Goal: Find contact information: Obtain details needed to contact an individual or organization

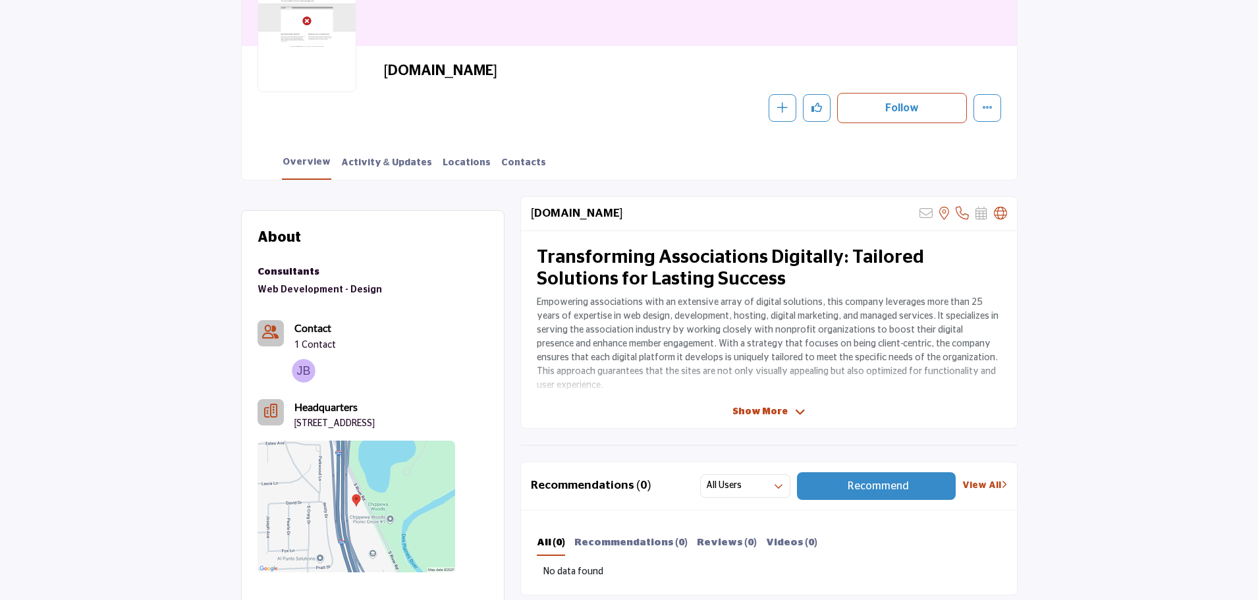
scroll to position [234, 0]
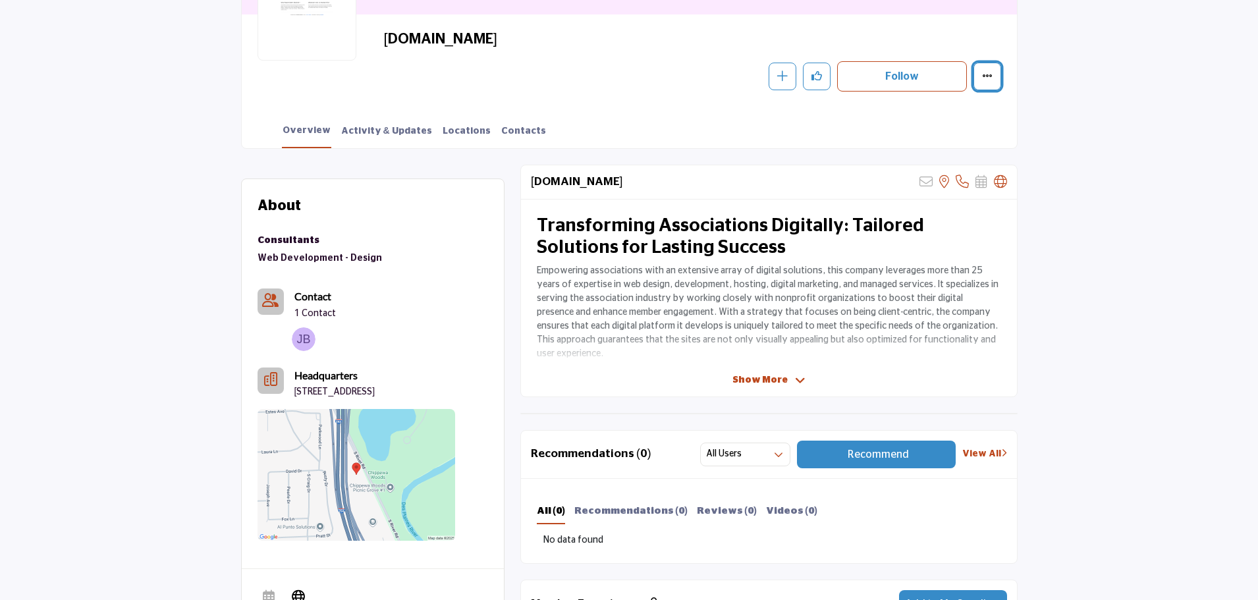
click at [987, 71] on icon "More details" at bounding box center [987, 75] width 11 height 11
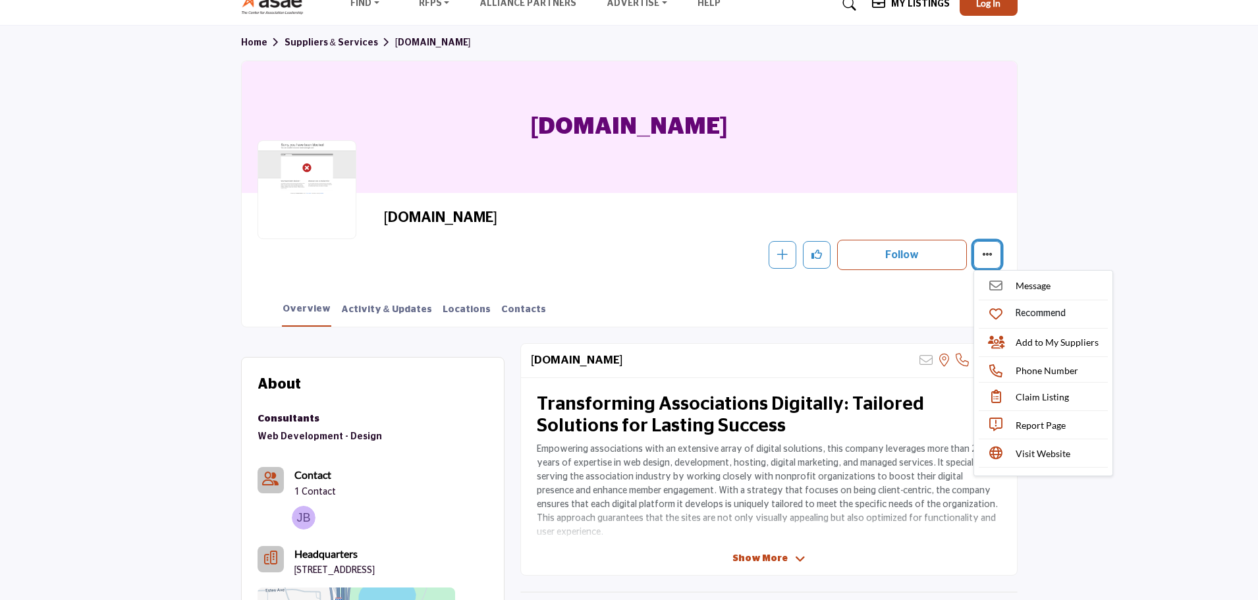
scroll to position [0, 0]
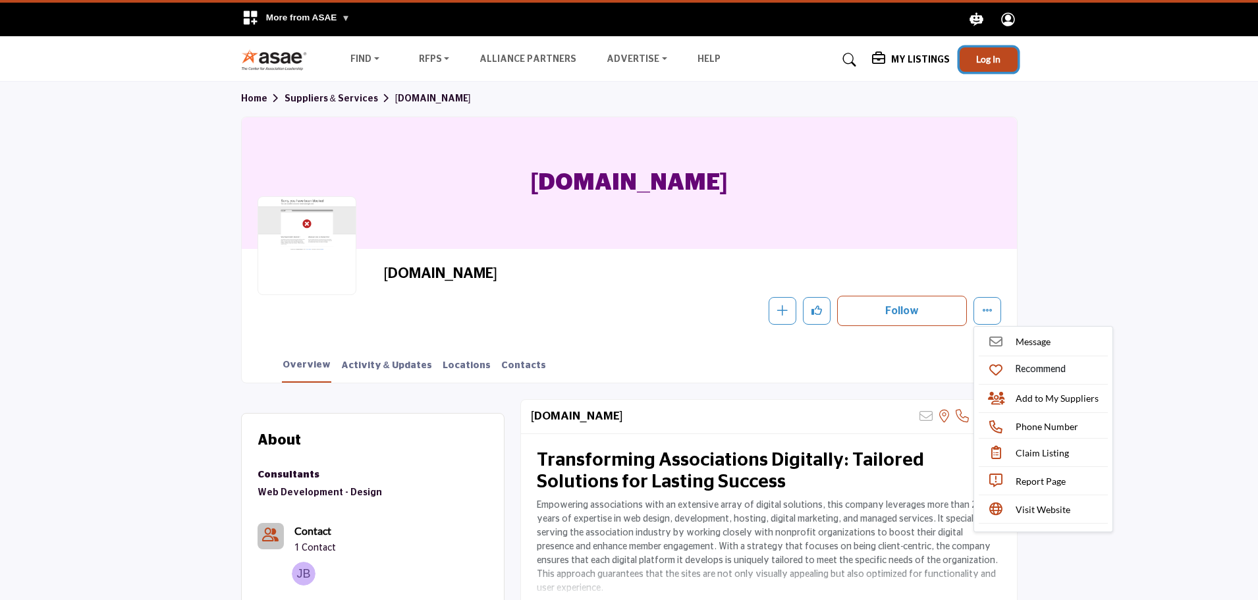
click at [984, 60] on span "Log In" at bounding box center [988, 58] width 24 height 11
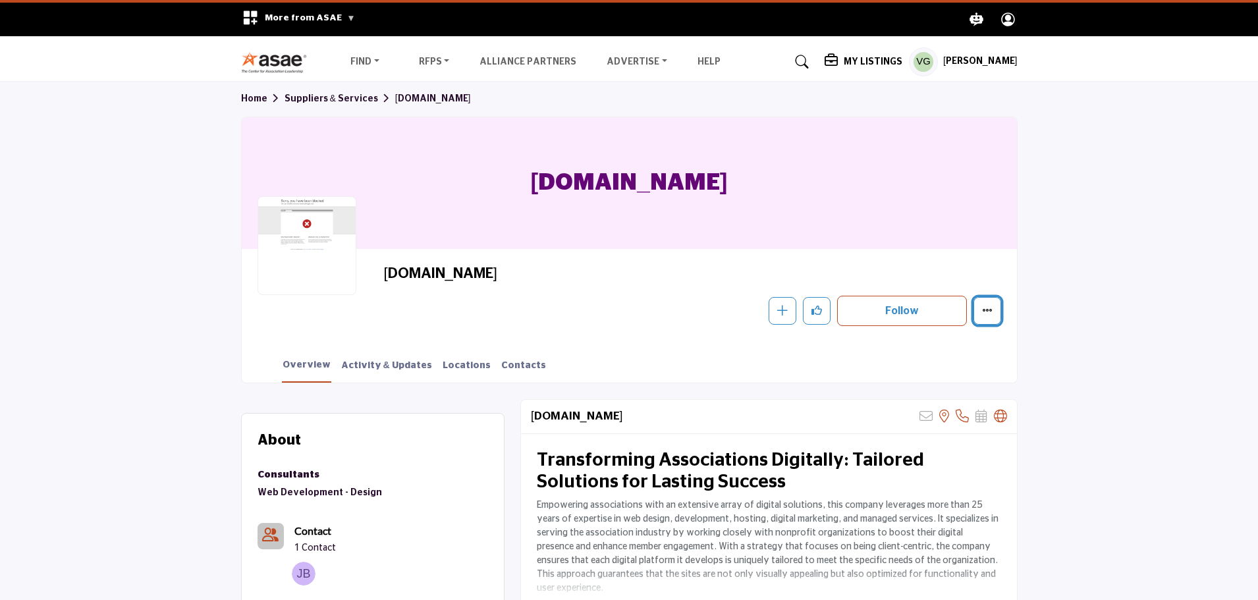
click at [994, 307] on button "More details" at bounding box center [987, 311] width 28 height 28
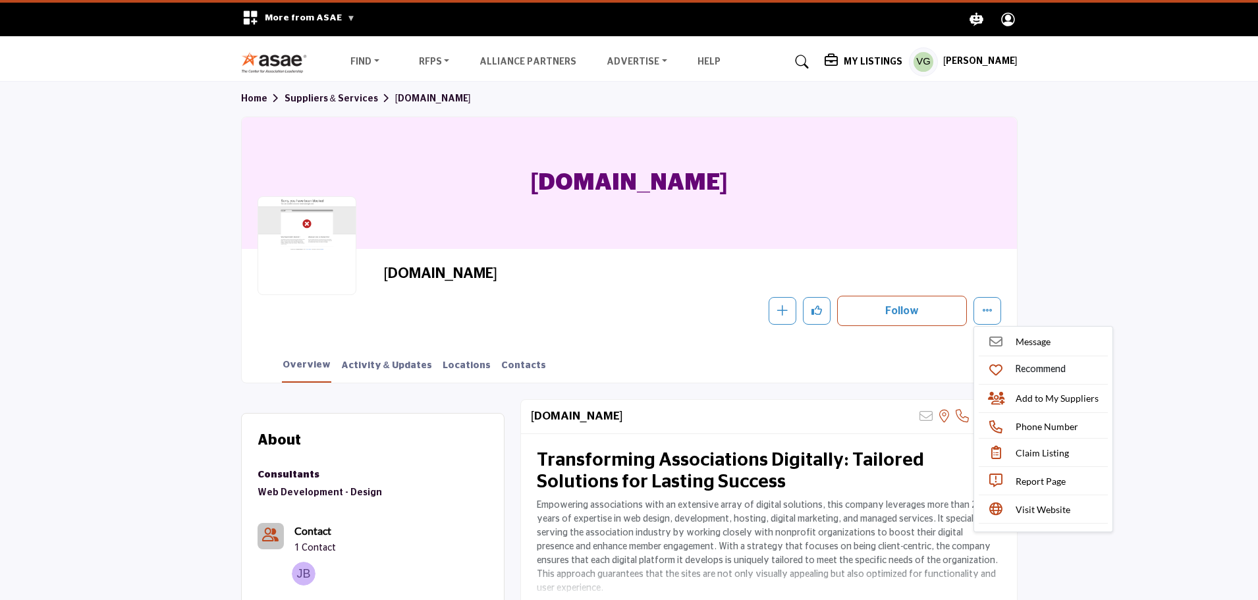
click at [1135, 292] on section "Home Suppliers & Services Americaneagle.com Americaneagle.com Americaneagle.com…" at bounding box center [629, 232] width 1258 height 301
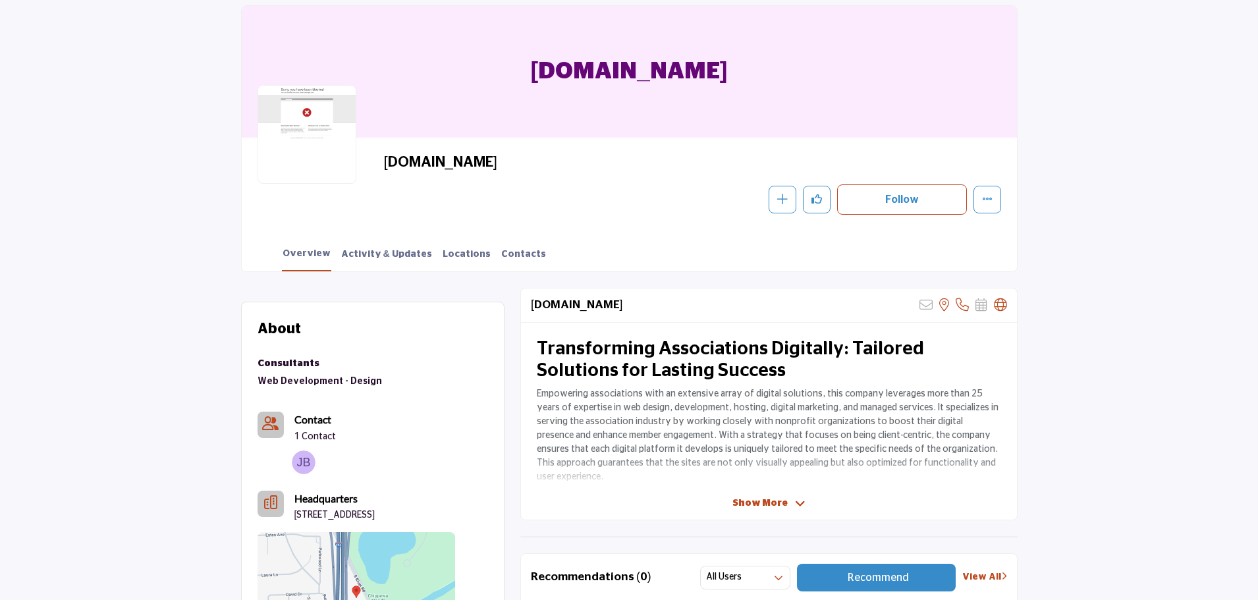
scroll to position [66, 0]
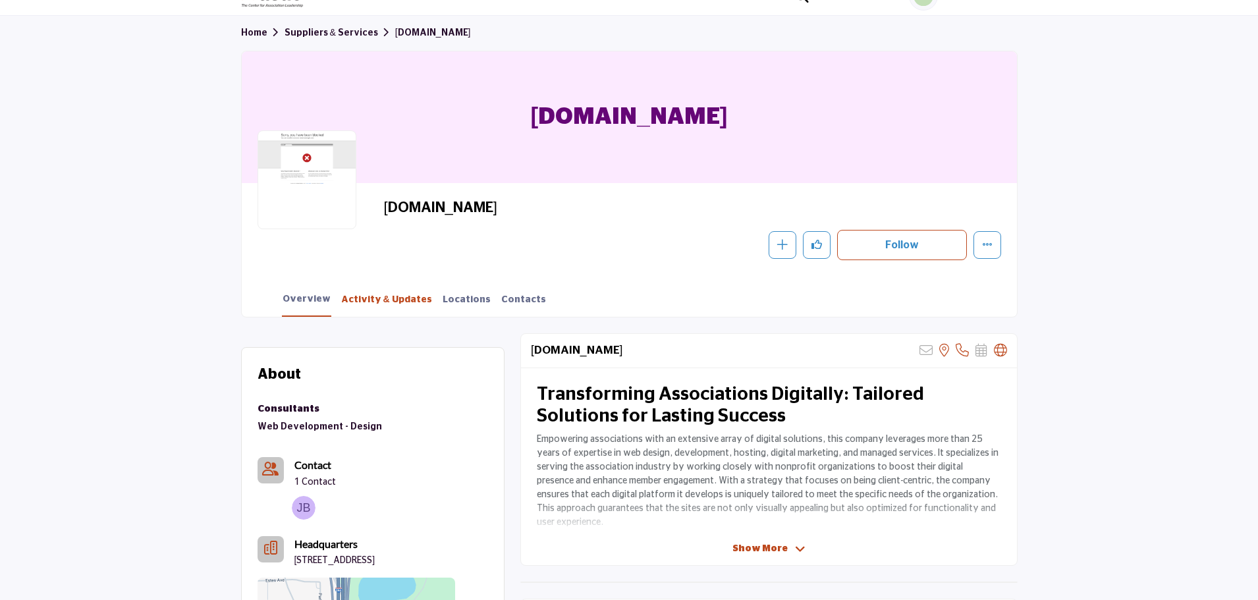
click at [369, 302] on link "Activity & Updates" at bounding box center [386, 304] width 92 height 23
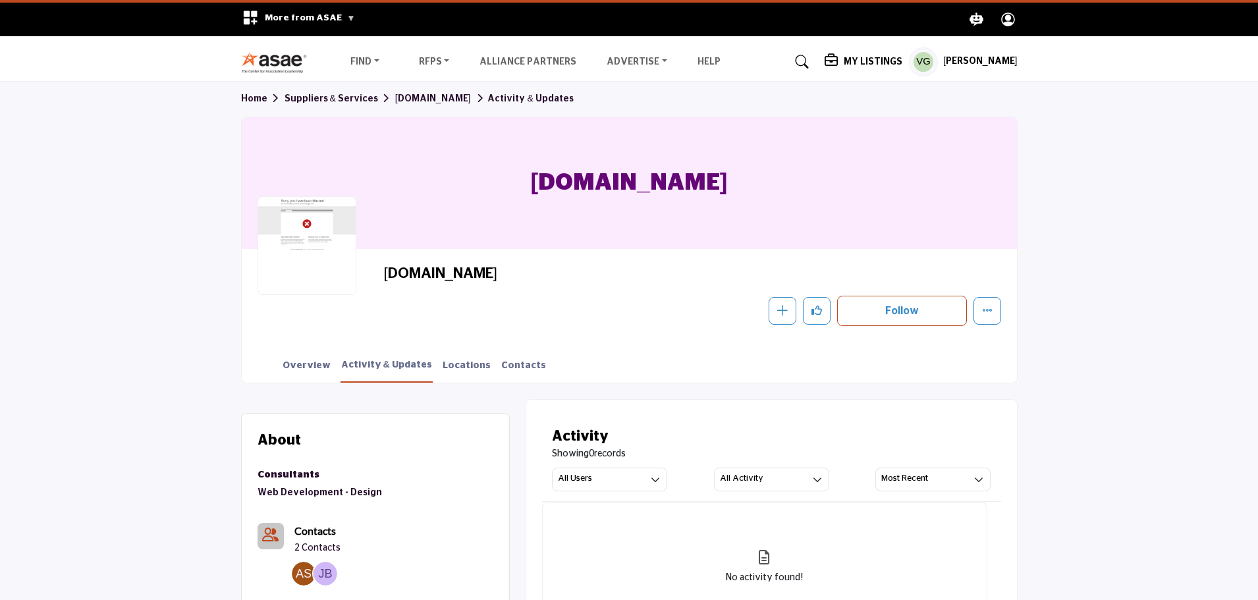
click at [306, 227] on div at bounding box center [306, 245] width 99 height 99
click at [423, 273] on h2 "[DOMAIN_NAME]" at bounding box center [564, 273] width 362 height 17
click at [300, 228] on div at bounding box center [306, 245] width 99 height 99
click at [442, 364] on link "Locations" at bounding box center [466, 370] width 49 height 23
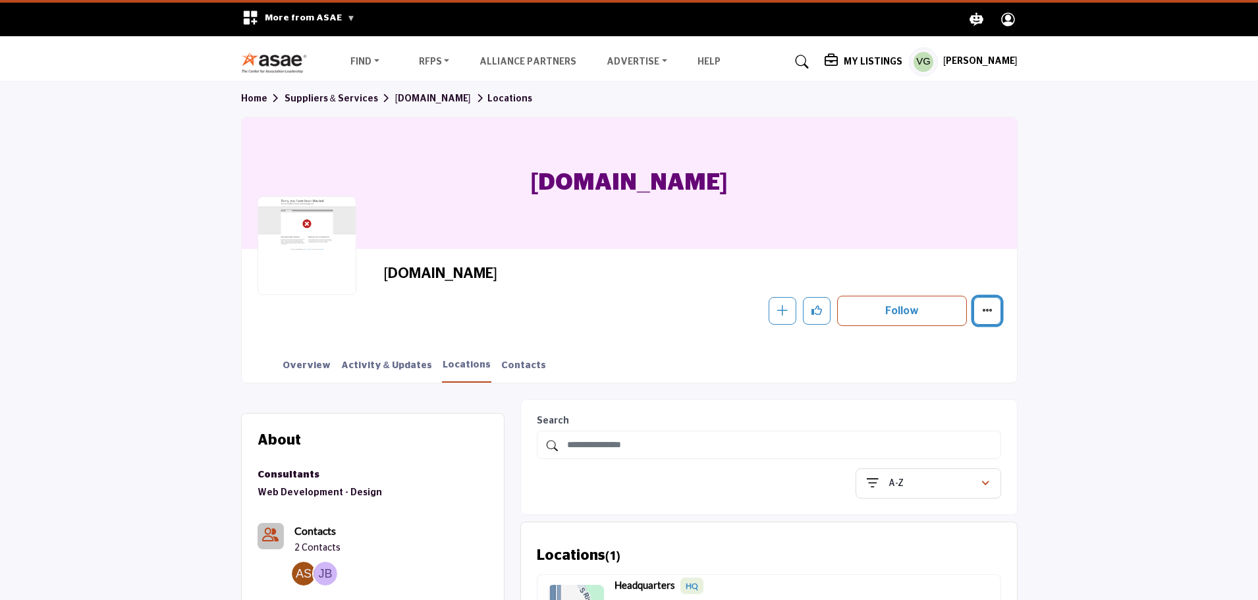
click at [975, 311] on button "More details" at bounding box center [987, 311] width 28 height 28
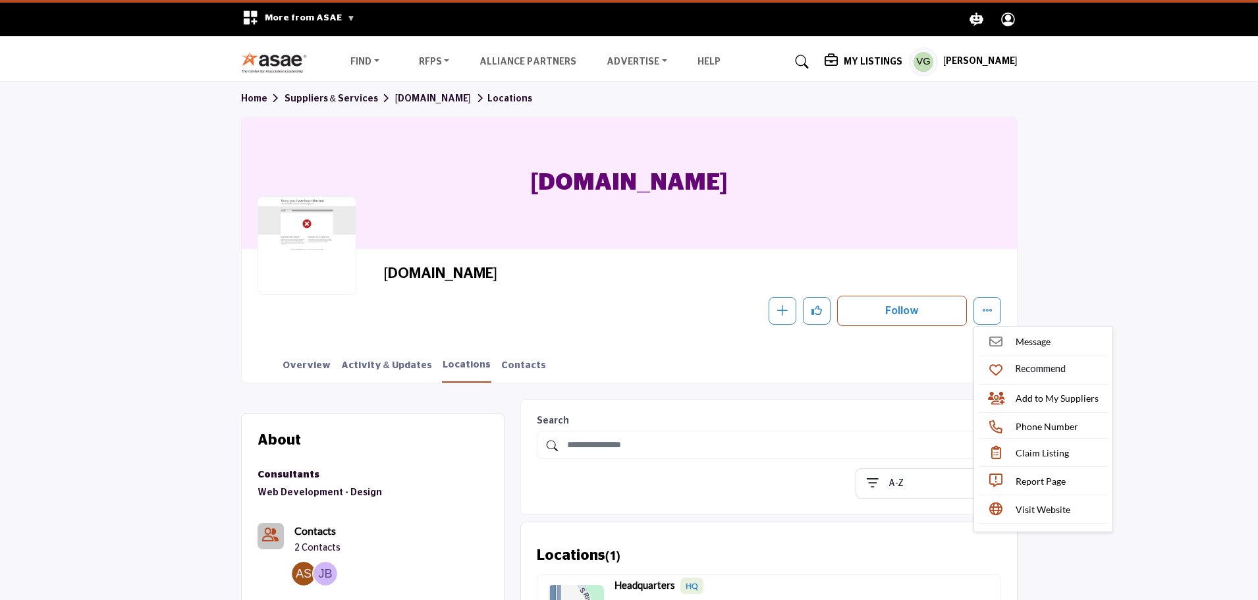
click at [1073, 248] on section "Home Suppliers & Services Americaneagle.com Locations Americaneagle.com America…" at bounding box center [629, 232] width 1258 height 301
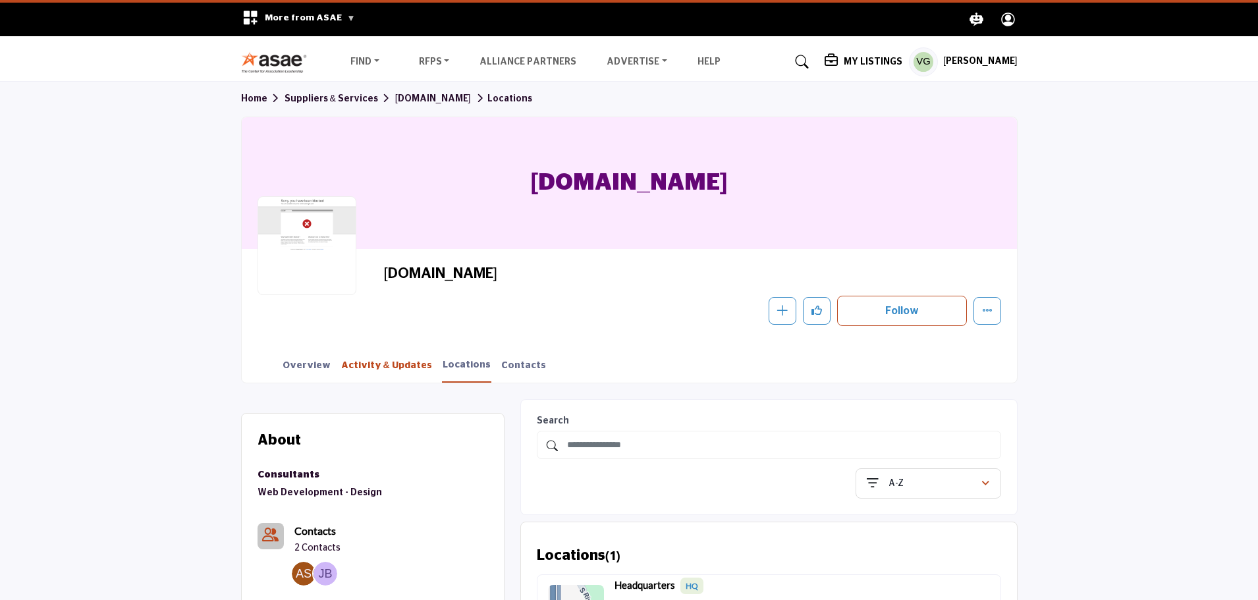
click at [368, 365] on link "Activity & Updates" at bounding box center [386, 370] width 92 height 23
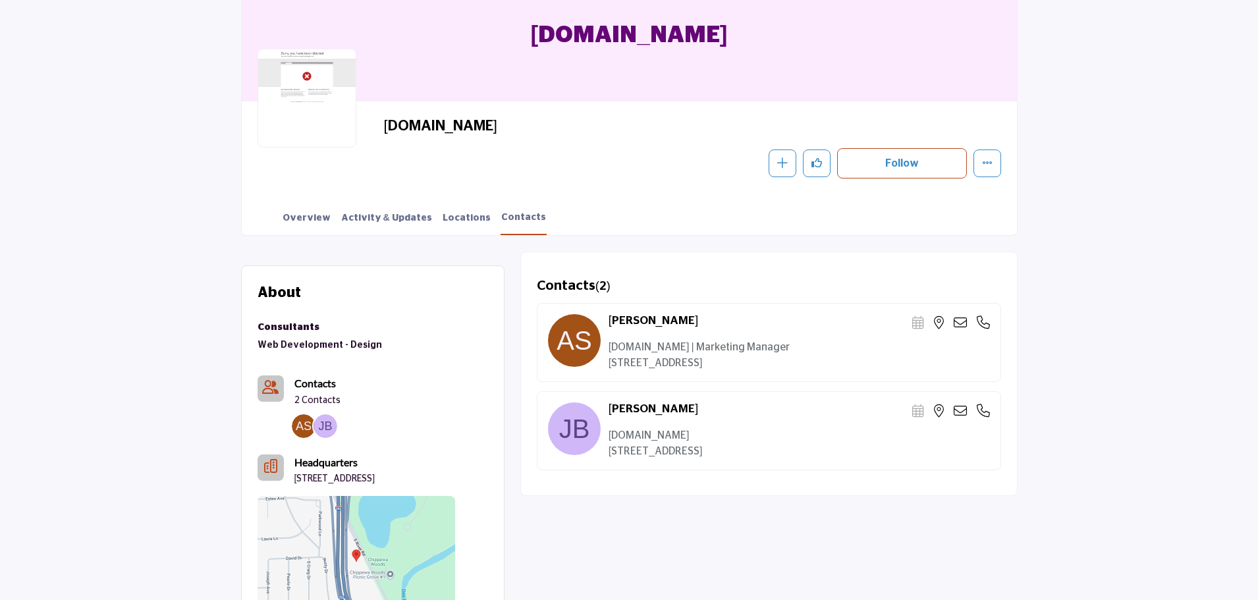
scroll to position [66, 0]
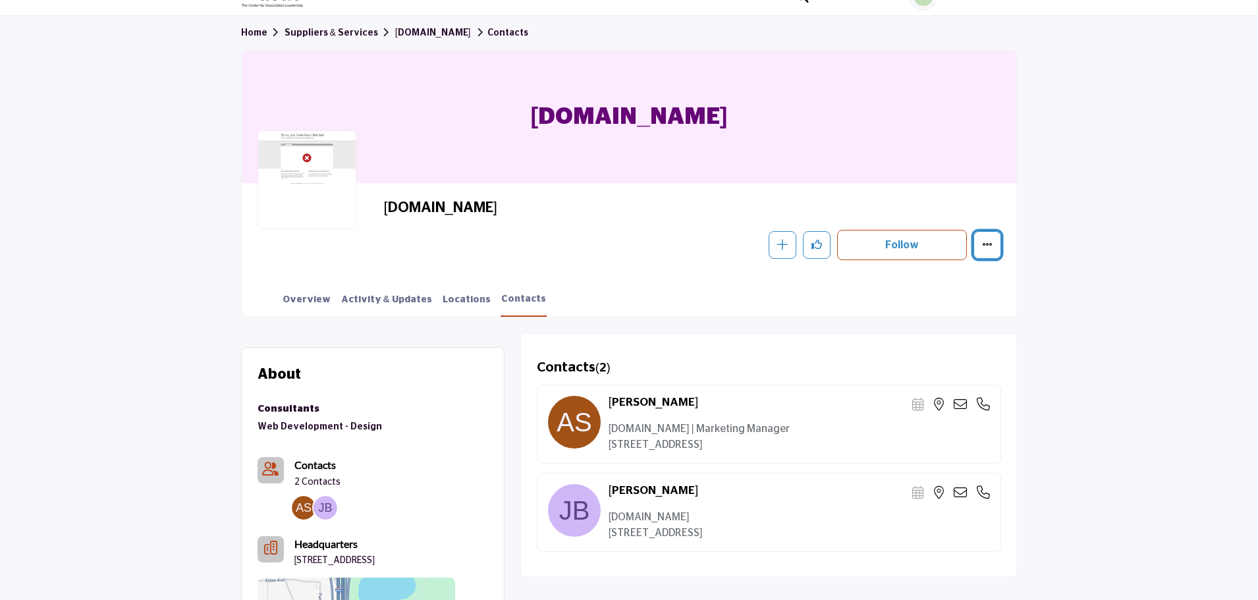
click at [990, 244] on icon "More details" at bounding box center [987, 244] width 11 height 11
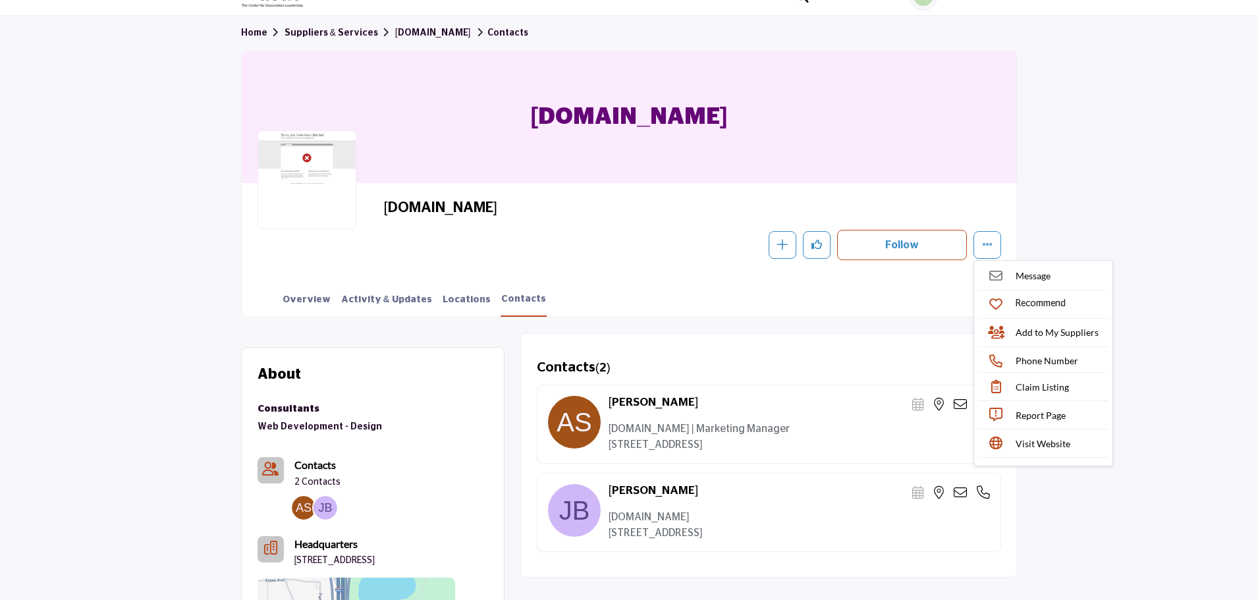
click at [1072, 229] on section "Home Suppliers & Services Americaneagle.com Contacts Americaneagle.com American…" at bounding box center [629, 166] width 1258 height 301
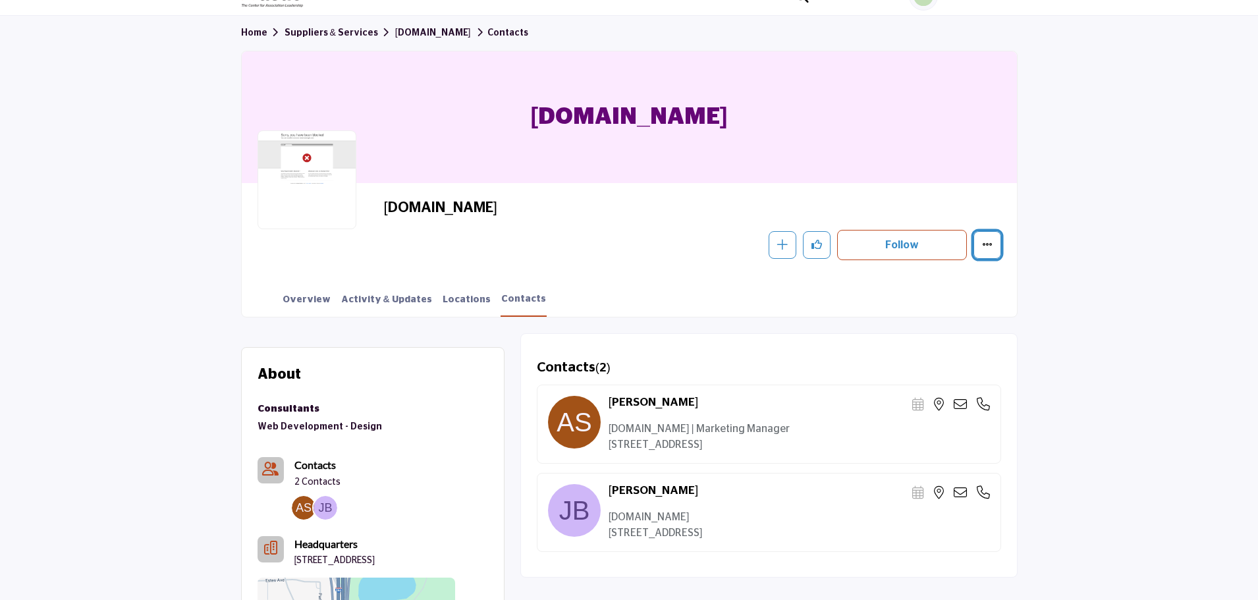
click at [987, 240] on icon "More details" at bounding box center [987, 244] width 11 height 11
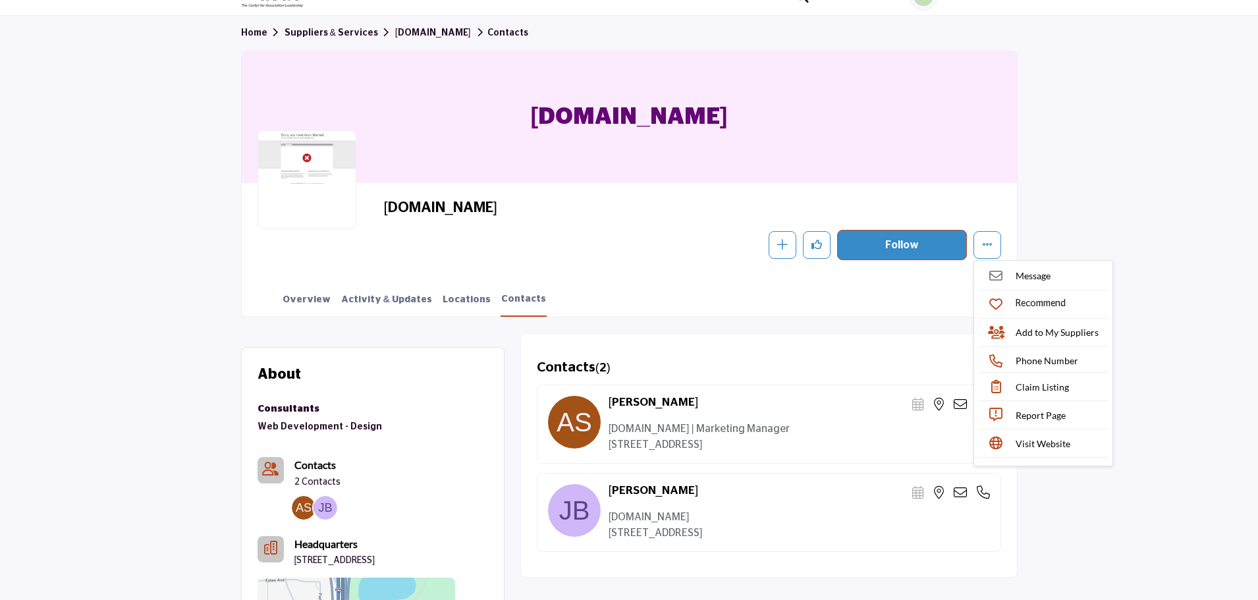
click at [914, 246] on button "Follow" at bounding box center [902, 245] width 130 height 30
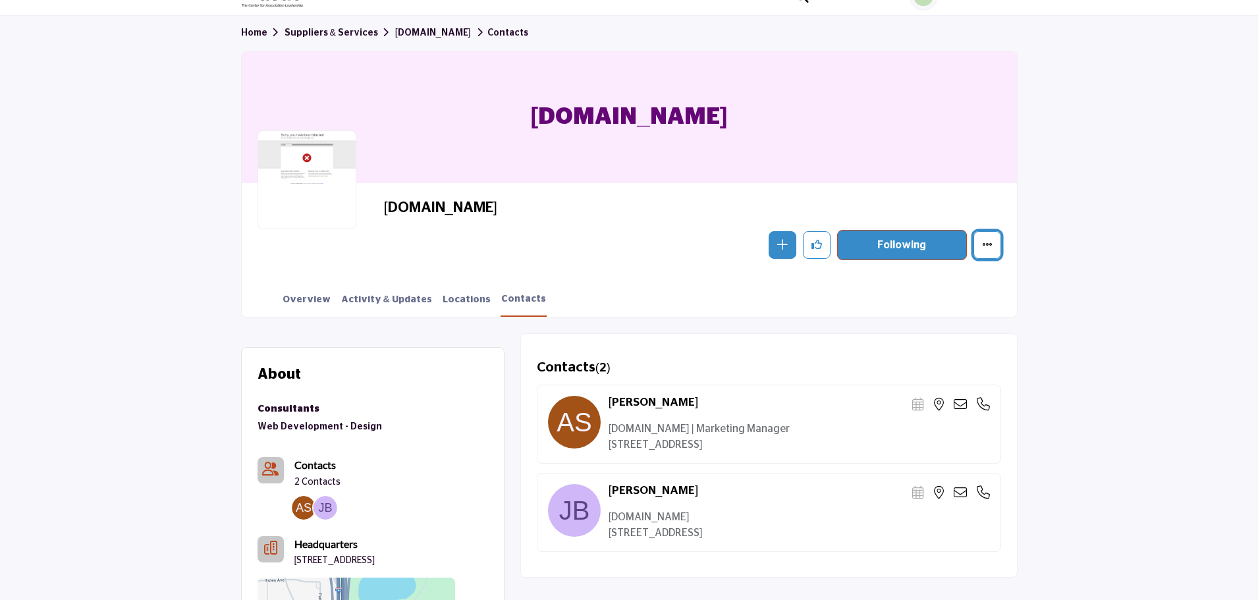
click at [995, 237] on button "More details" at bounding box center [987, 245] width 28 height 28
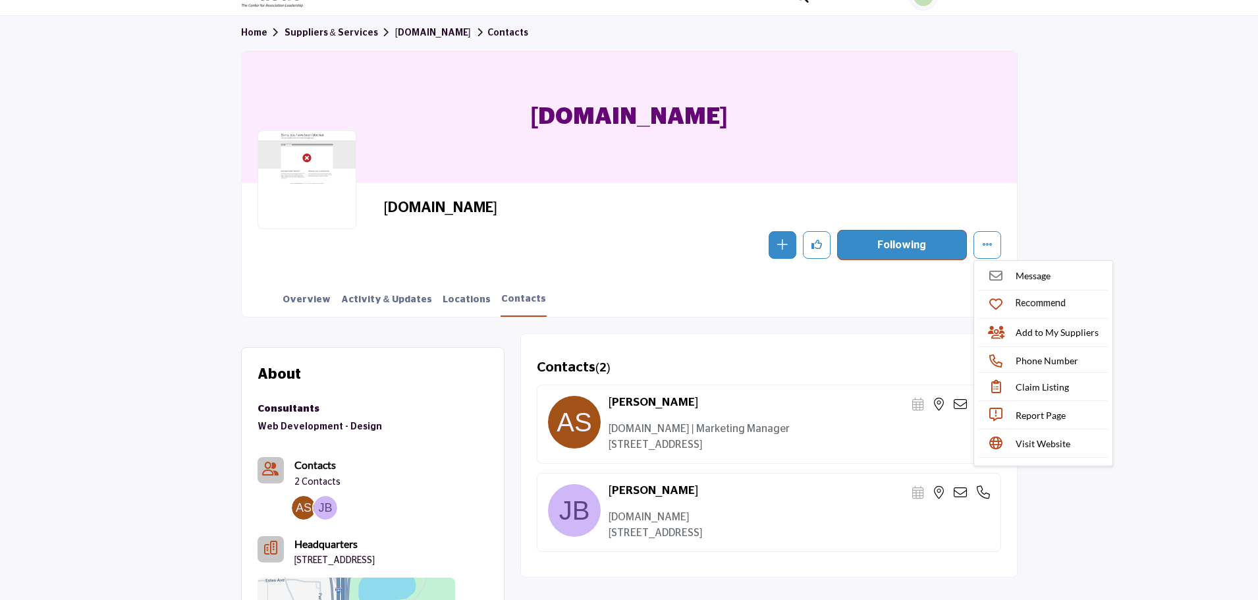
click at [1119, 182] on section "Home Suppliers & Services Americaneagle.com Contacts Americaneagle.com American…" at bounding box center [629, 166] width 1258 height 301
